Goal: Go to known website: Go to known website

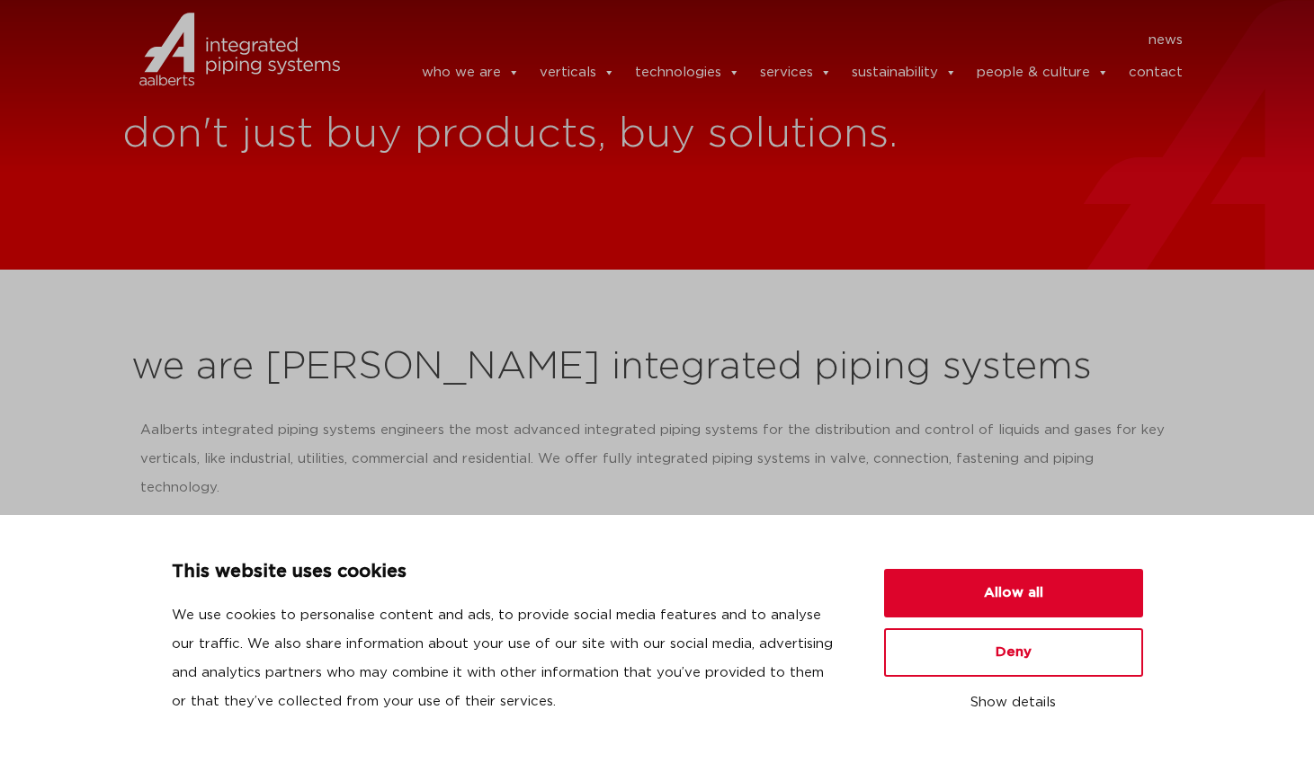
click at [1146, 76] on link "contact" at bounding box center [1155, 73] width 54 height 36
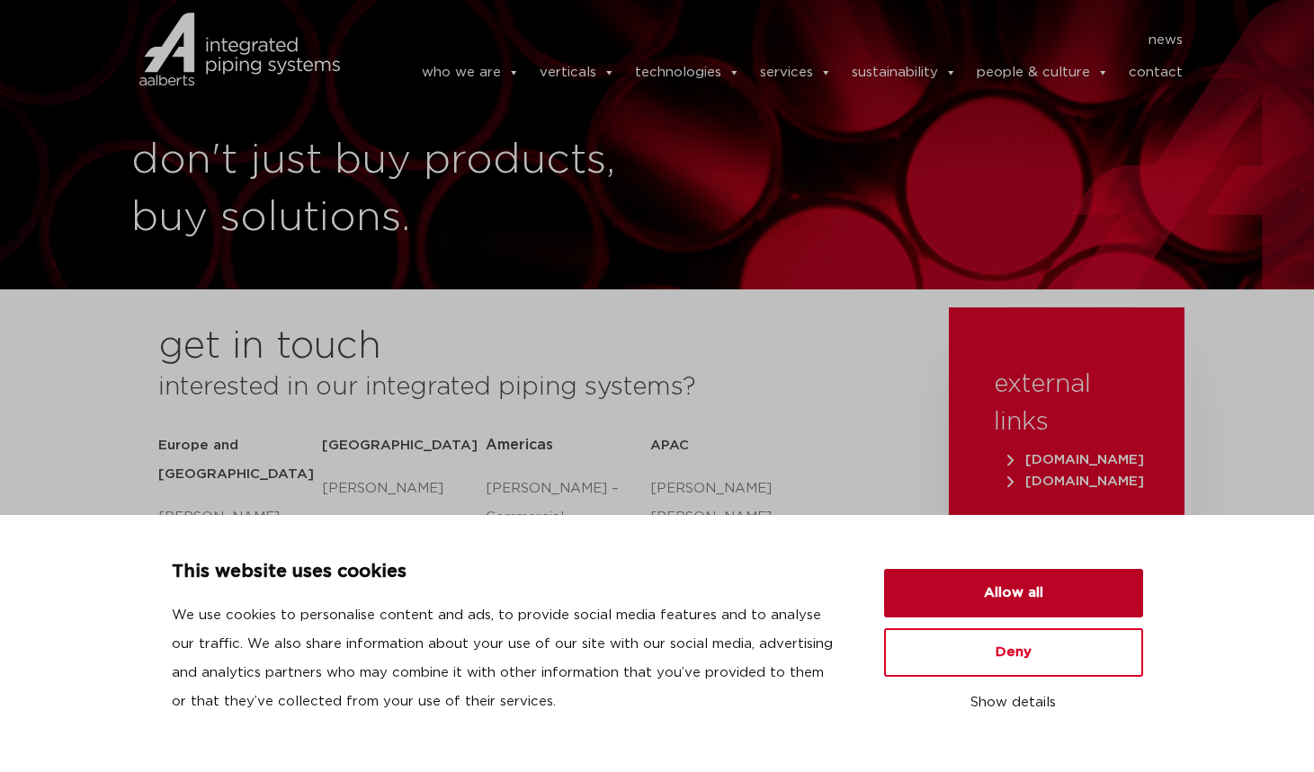
click at [1102, 583] on button "Allow all" at bounding box center [1013, 593] width 259 height 49
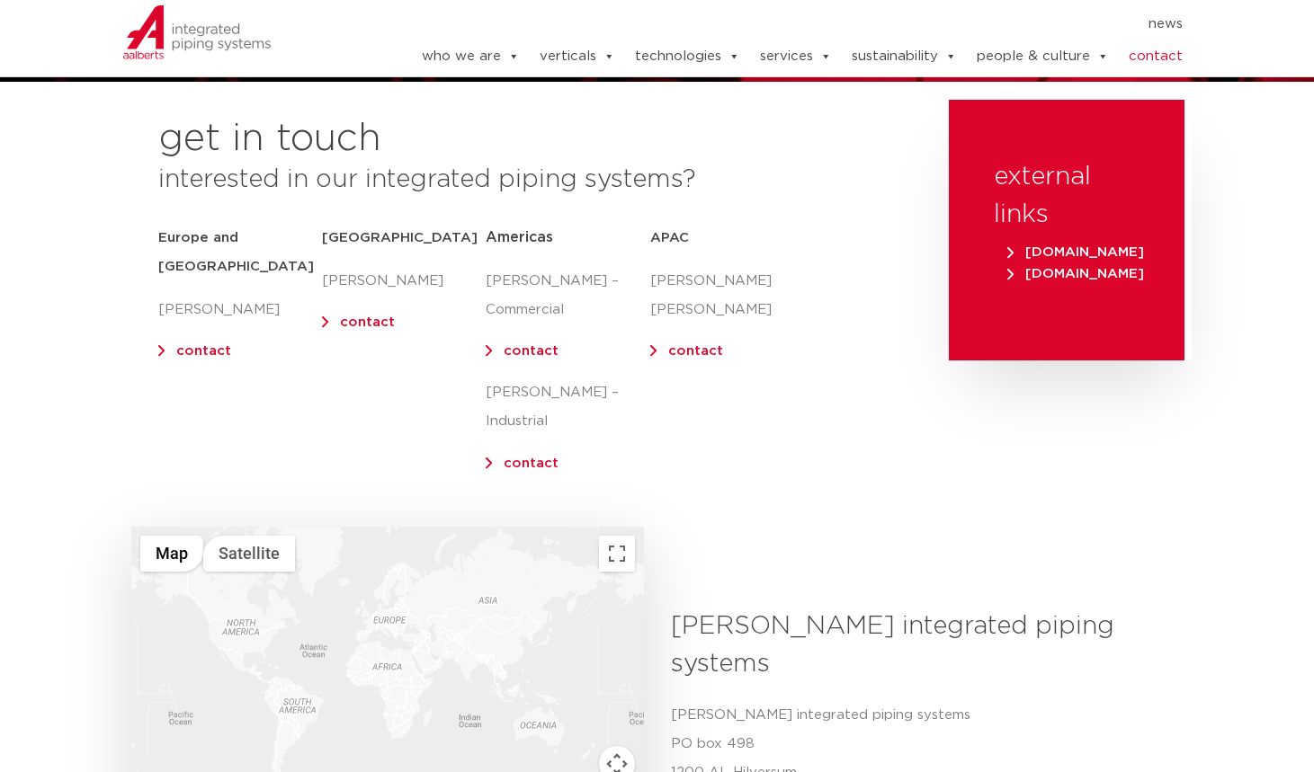
scroll to position [180, 0]
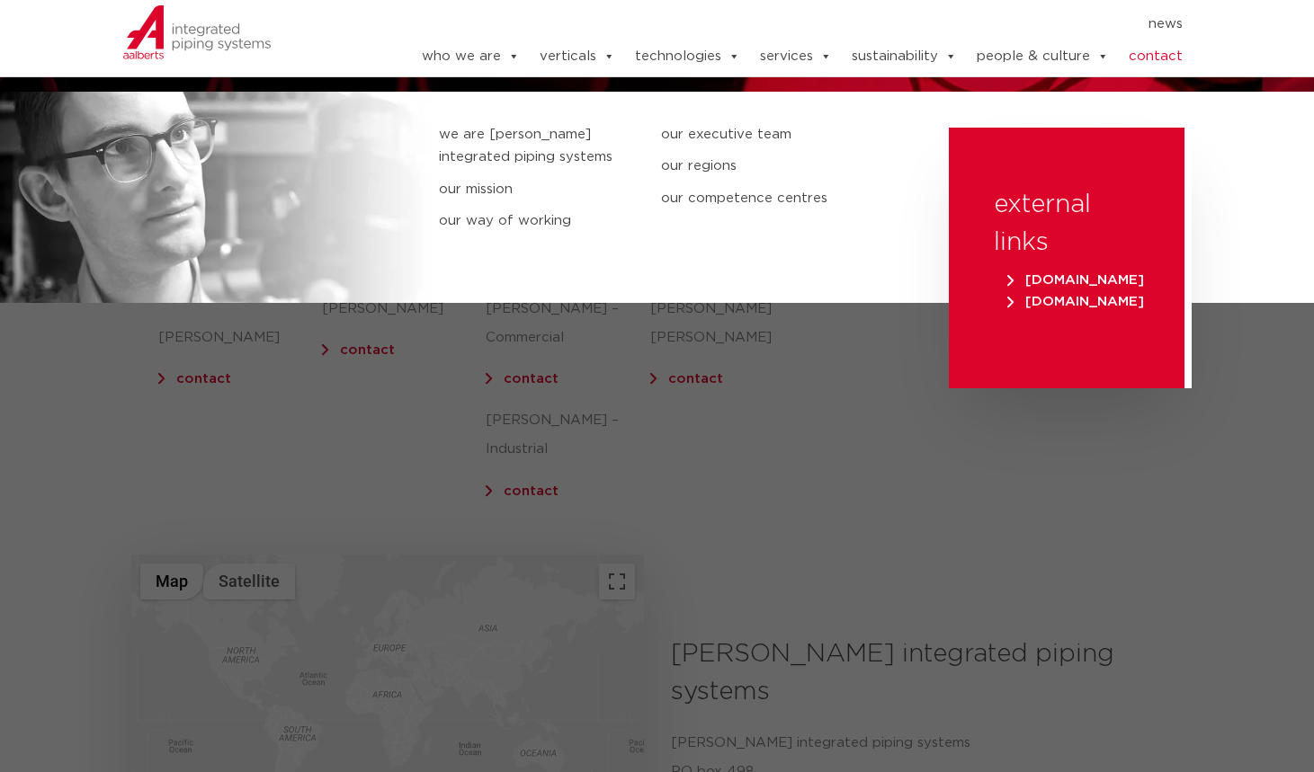
click at [464, 60] on link "who we are" at bounding box center [471, 57] width 98 height 36
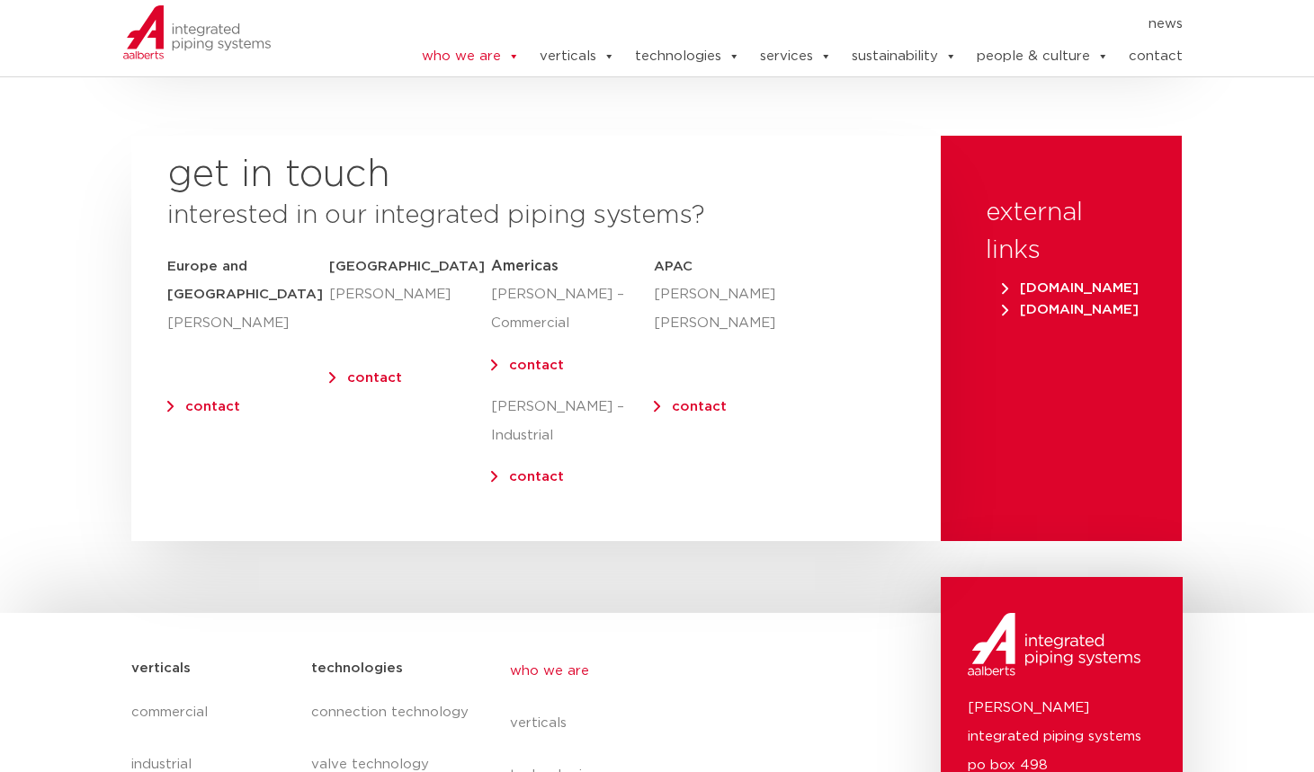
scroll to position [7133, 0]
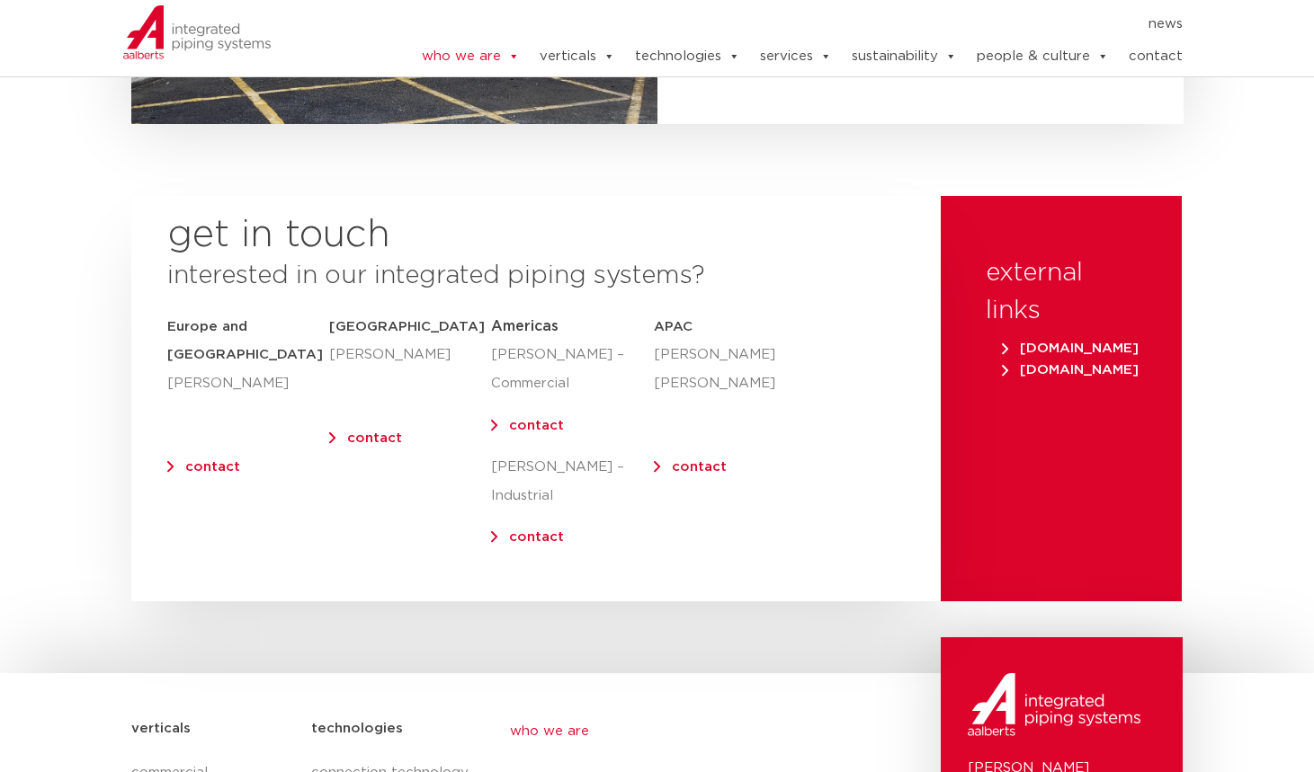
click at [1027, 342] on span "[DOMAIN_NAME]" at bounding box center [1070, 348] width 137 height 13
